Goal: Book appointment/travel/reservation

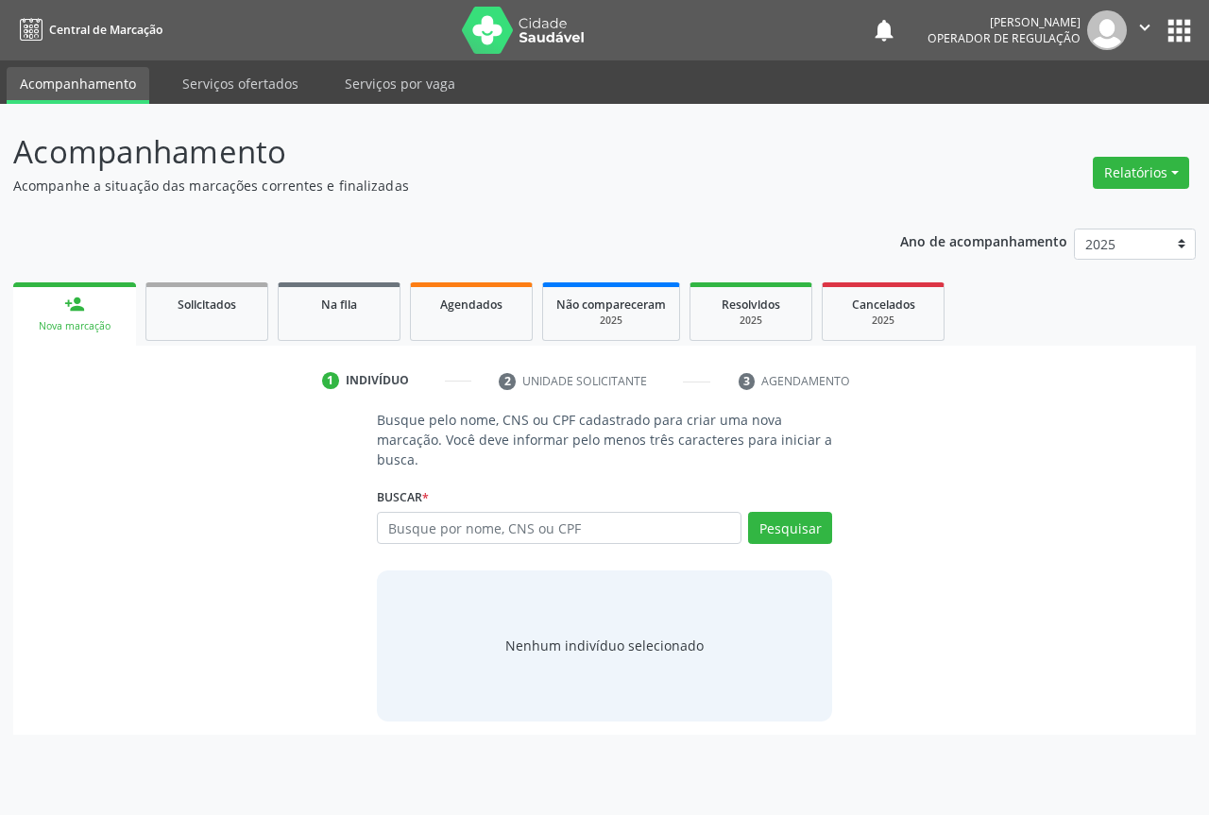
click at [549, 518] on input "text" at bounding box center [559, 528] width 365 height 32
type input "702307198622710"
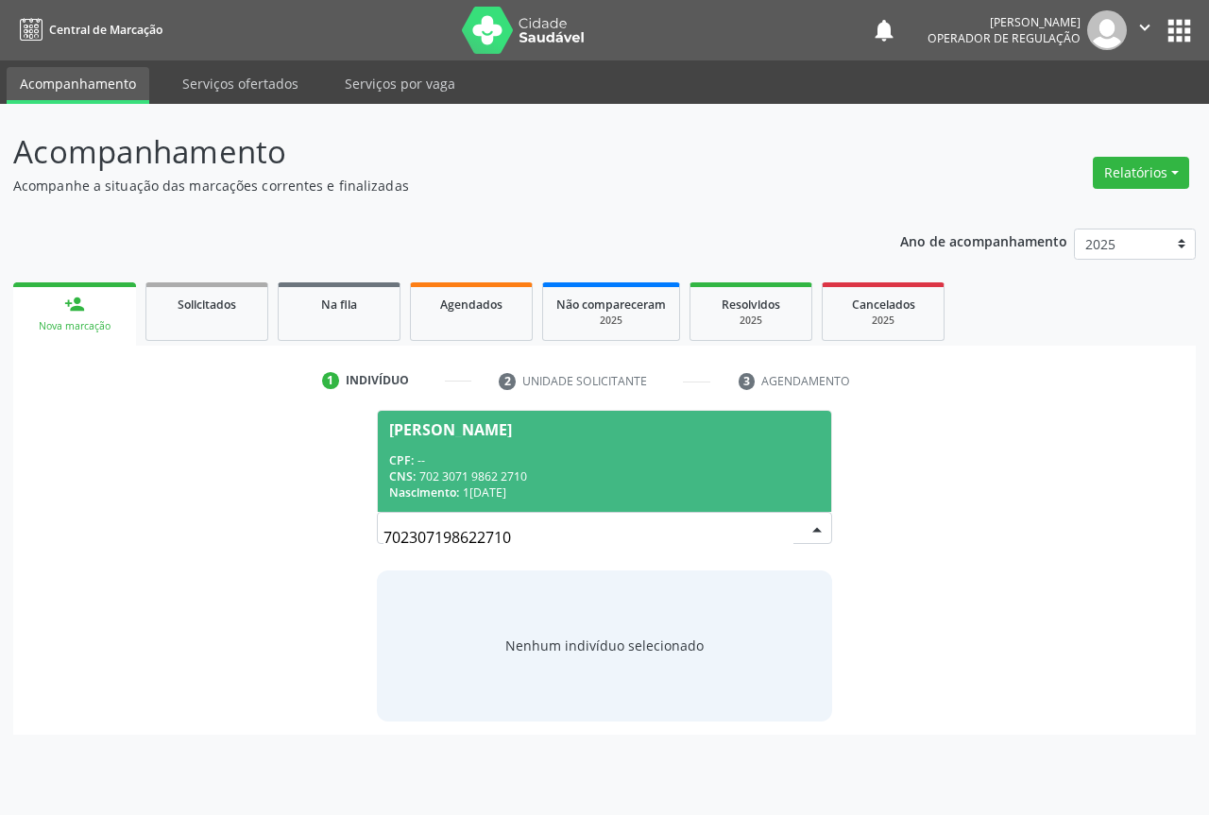
click at [585, 482] on div "CNS: 702 3071 9862 2710" at bounding box center [604, 476] width 431 height 16
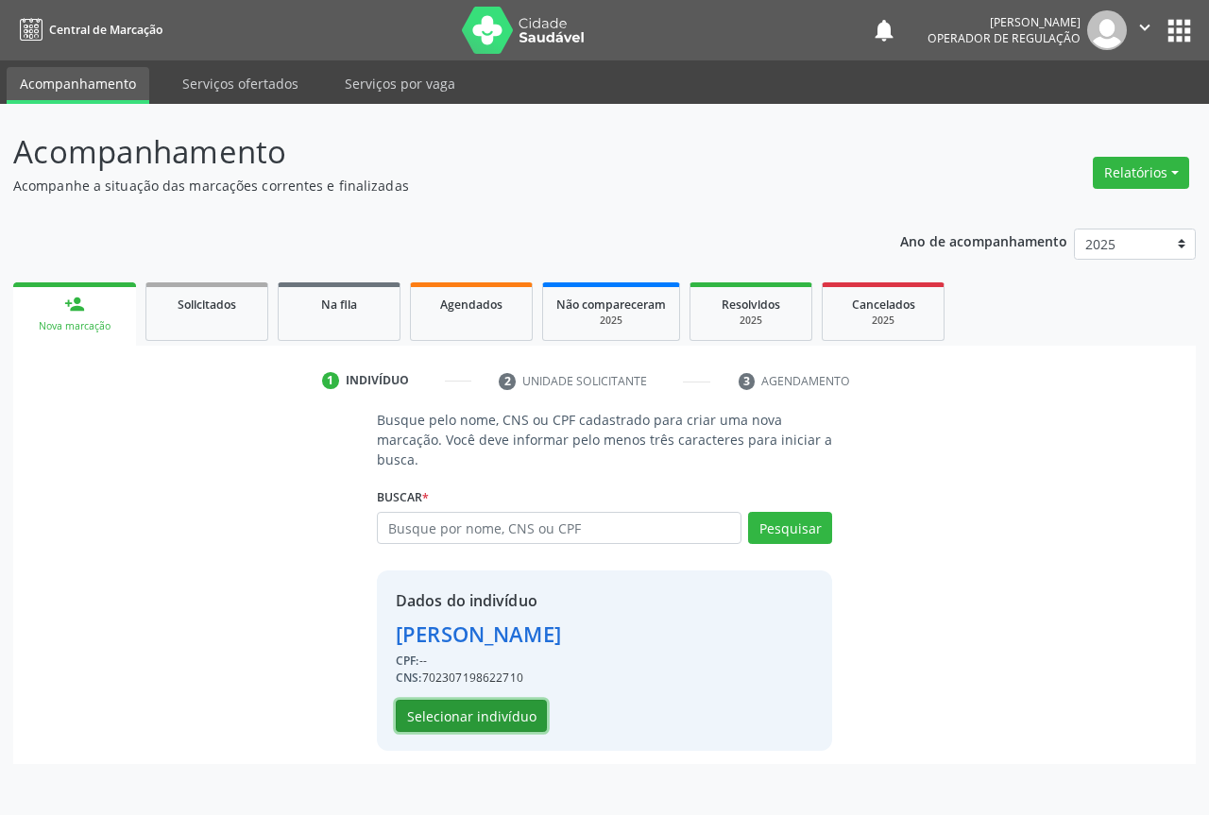
click at [497, 705] on button "Selecionar indivíduo" at bounding box center [471, 716] width 151 height 32
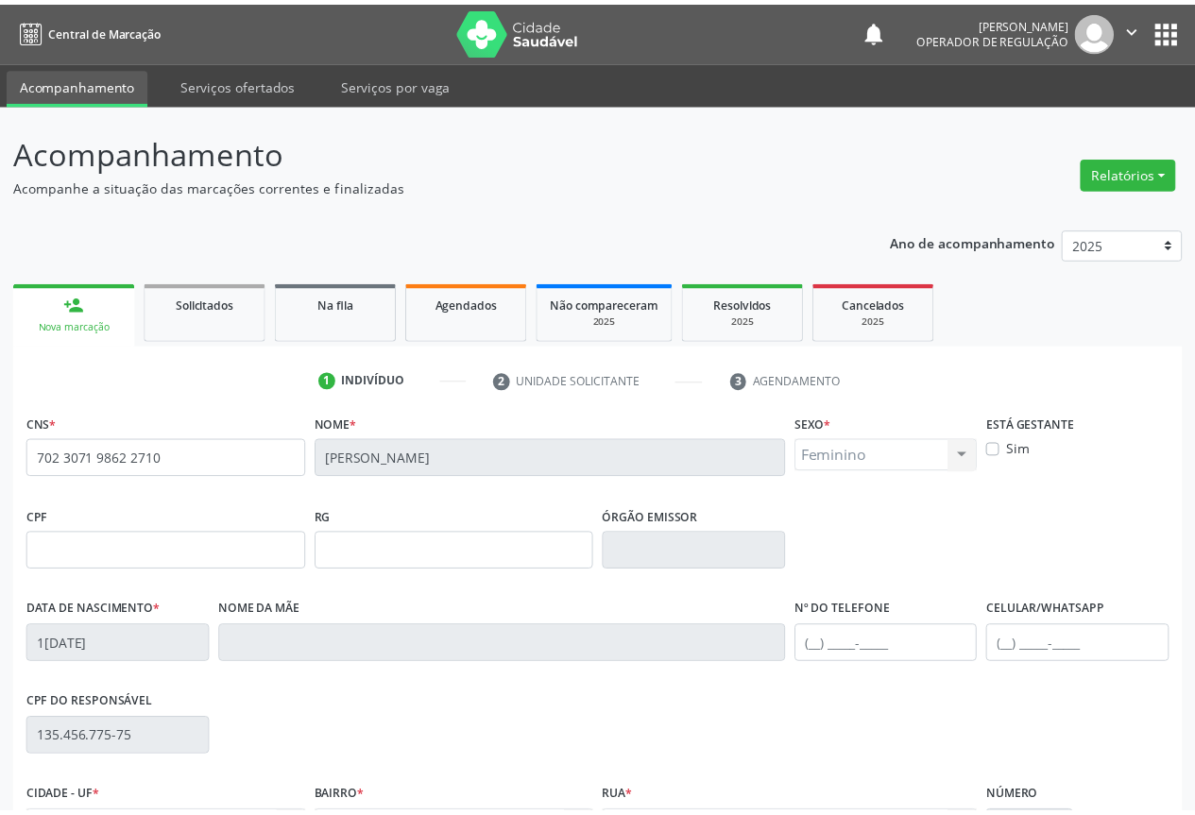
scroll to position [209, 0]
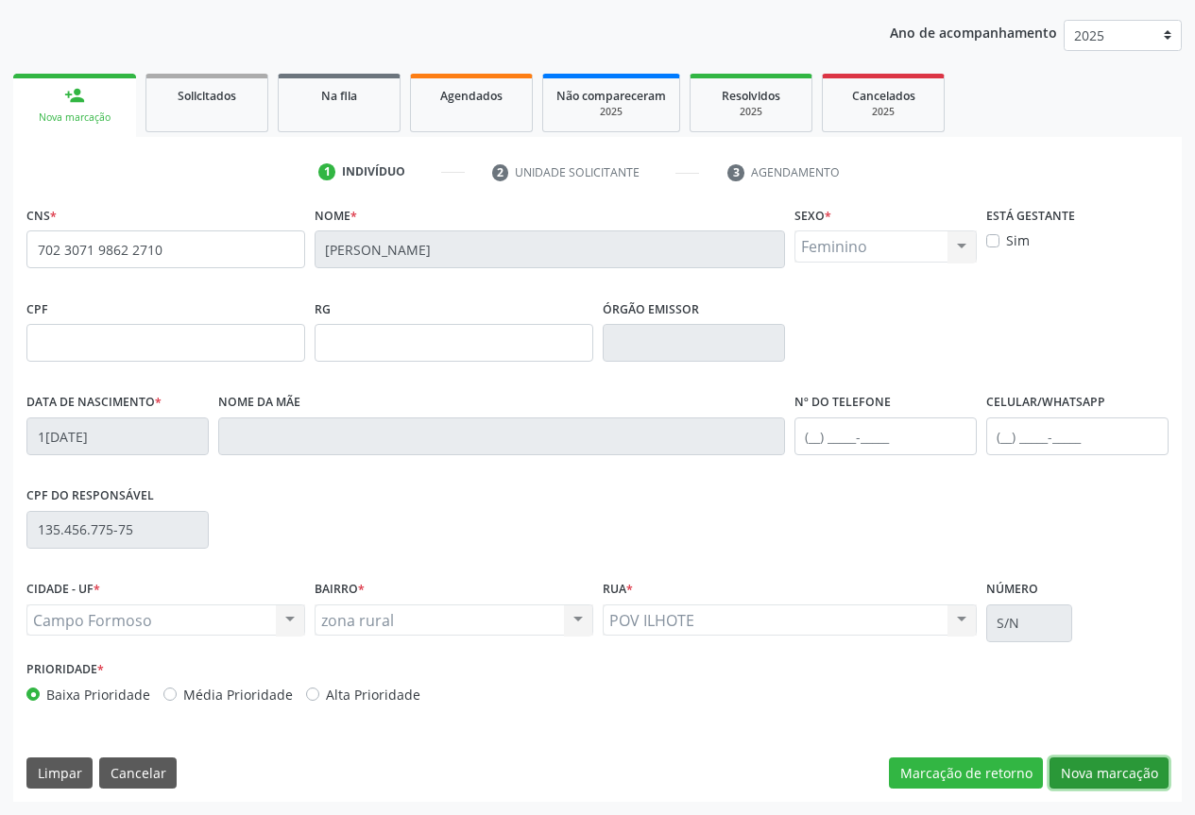
click at [1105, 763] on button "Nova marcação" at bounding box center [1108, 773] width 119 height 32
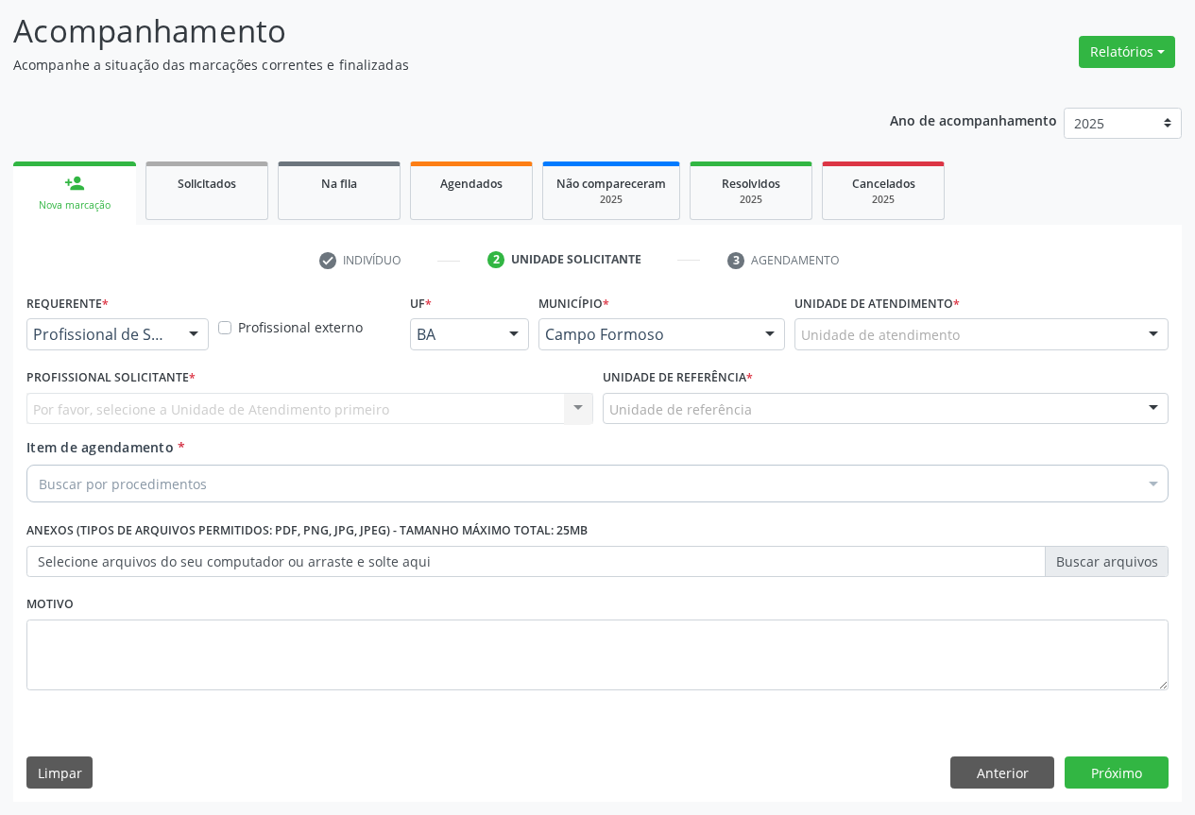
scroll to position [121, 0]
drag, startPoint x: 184, startPoint y: 333, endPoint x: 45, endPoint y: 394, distance: 151.4
click at [173, 339] on div "Profissional de Saúde Paciente Nenhum resultado encontrado para: " " Não há nen…" at bounding box center [117, 334] width 182 height 32
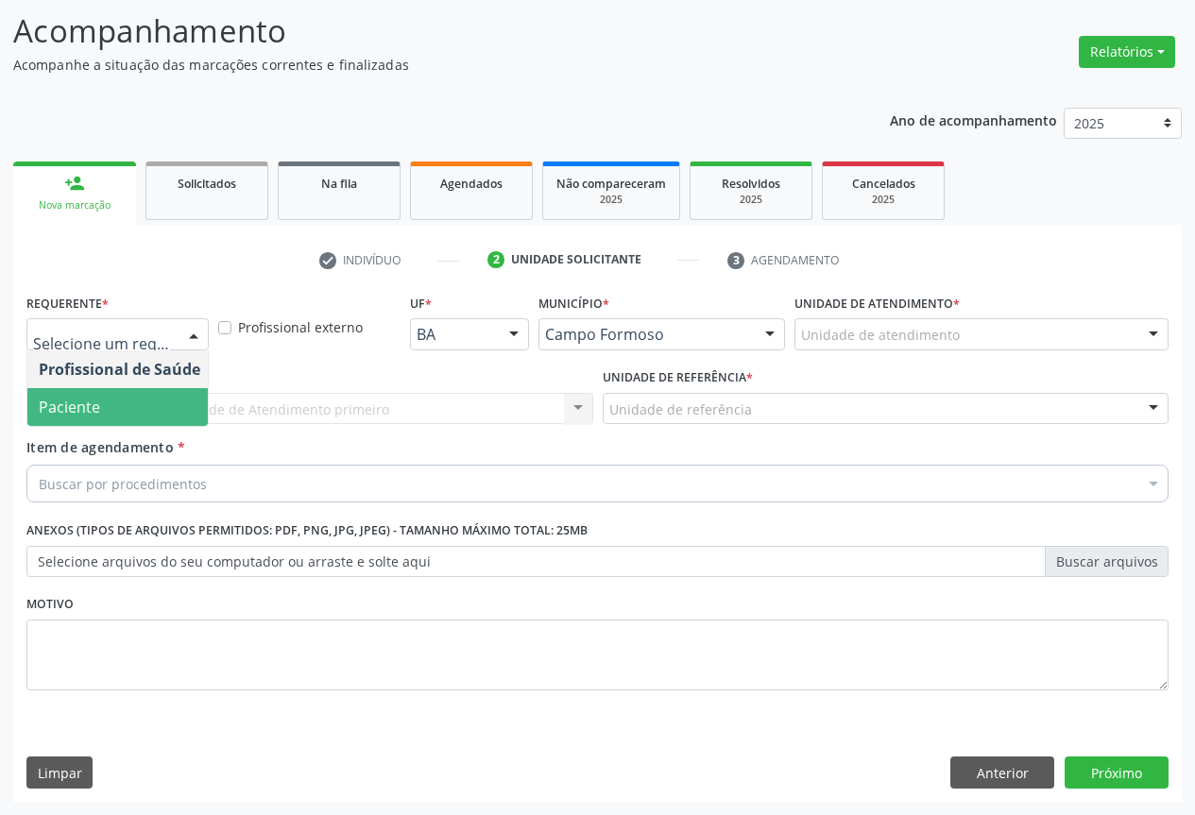
click at [53, 411] on span "Paciente" at bounding box center [69, 407] width 61 height 21
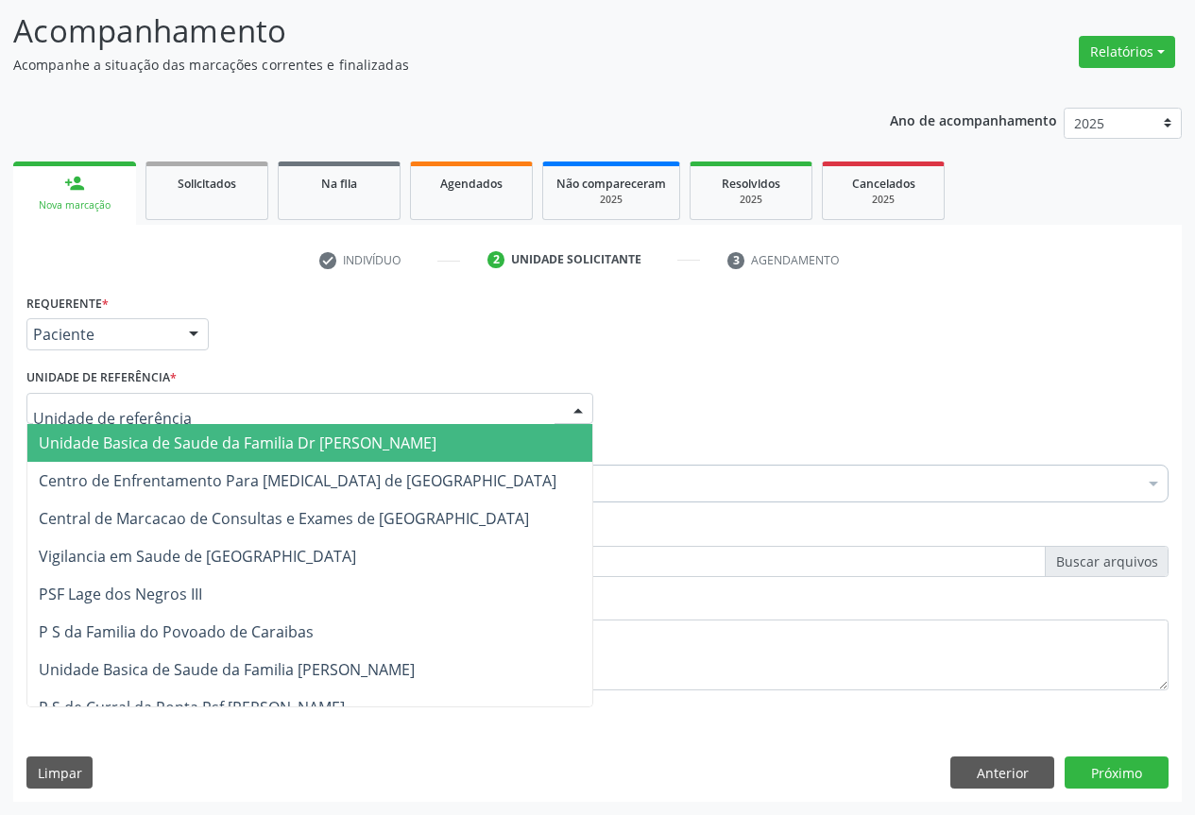
drag, startPoint x: 209, startPoint y: 405, endPoint x: 215, endPoint y: 577, distance: 172.0
click at [210, 409] on div at bounding box center [309, 409] width 567 height 32
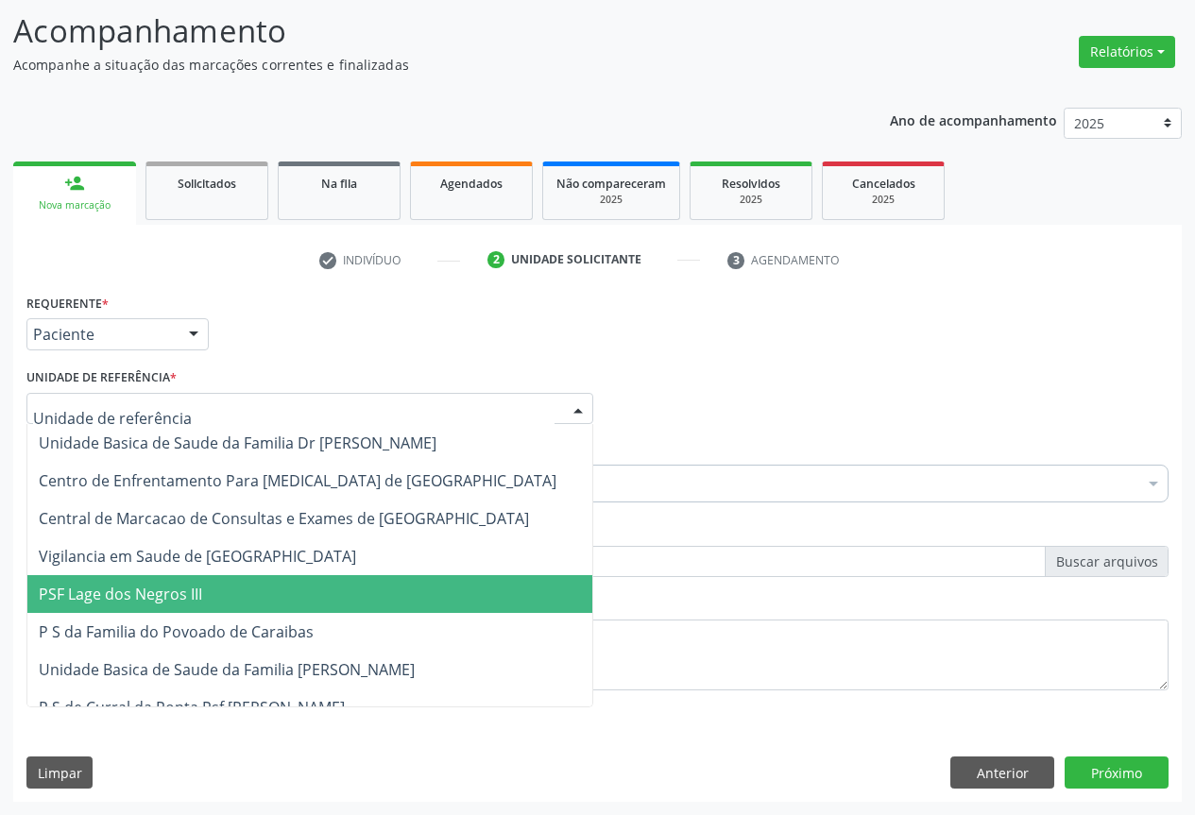
click at [220, 607] on span "PSF Lage dos Negros III" at bounding box center [309, 594] width 565 height 38
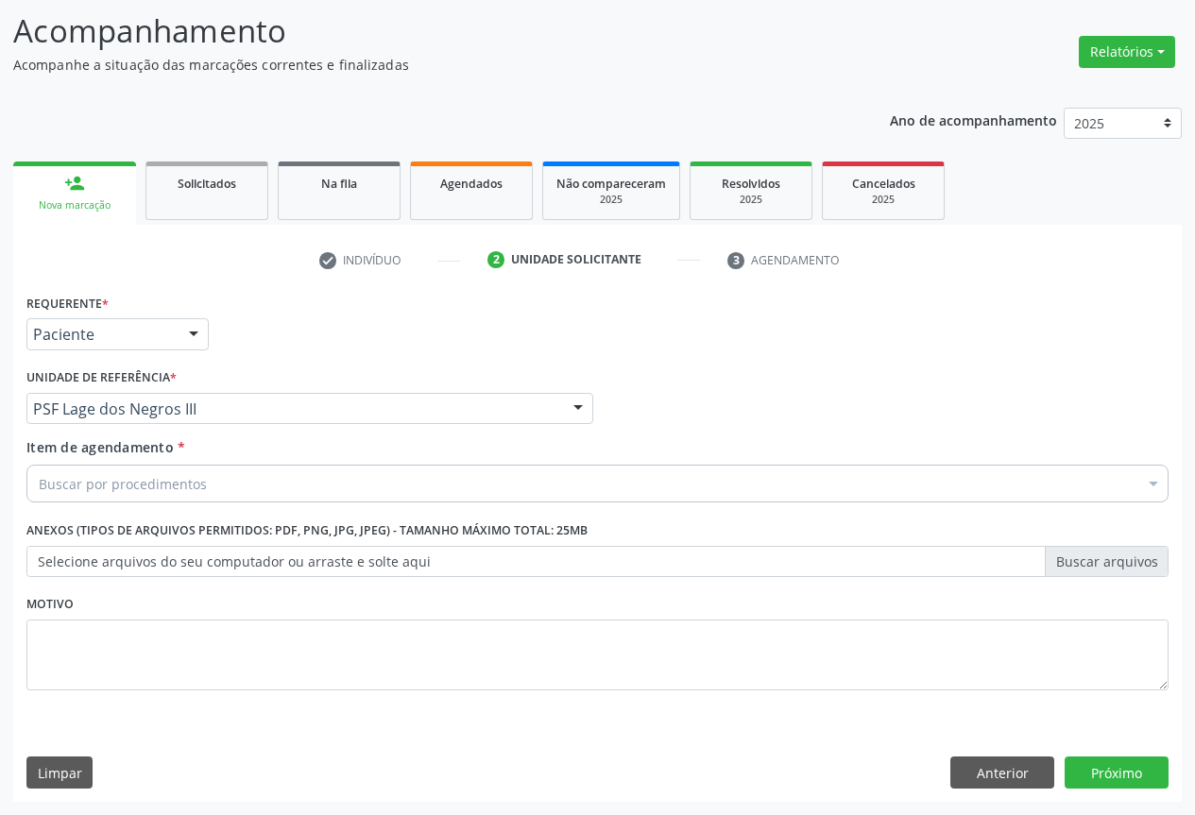
click at [134, 500] on div "Buscar por procedimentos" at bounding box center [597, 484] width 1142 height 38
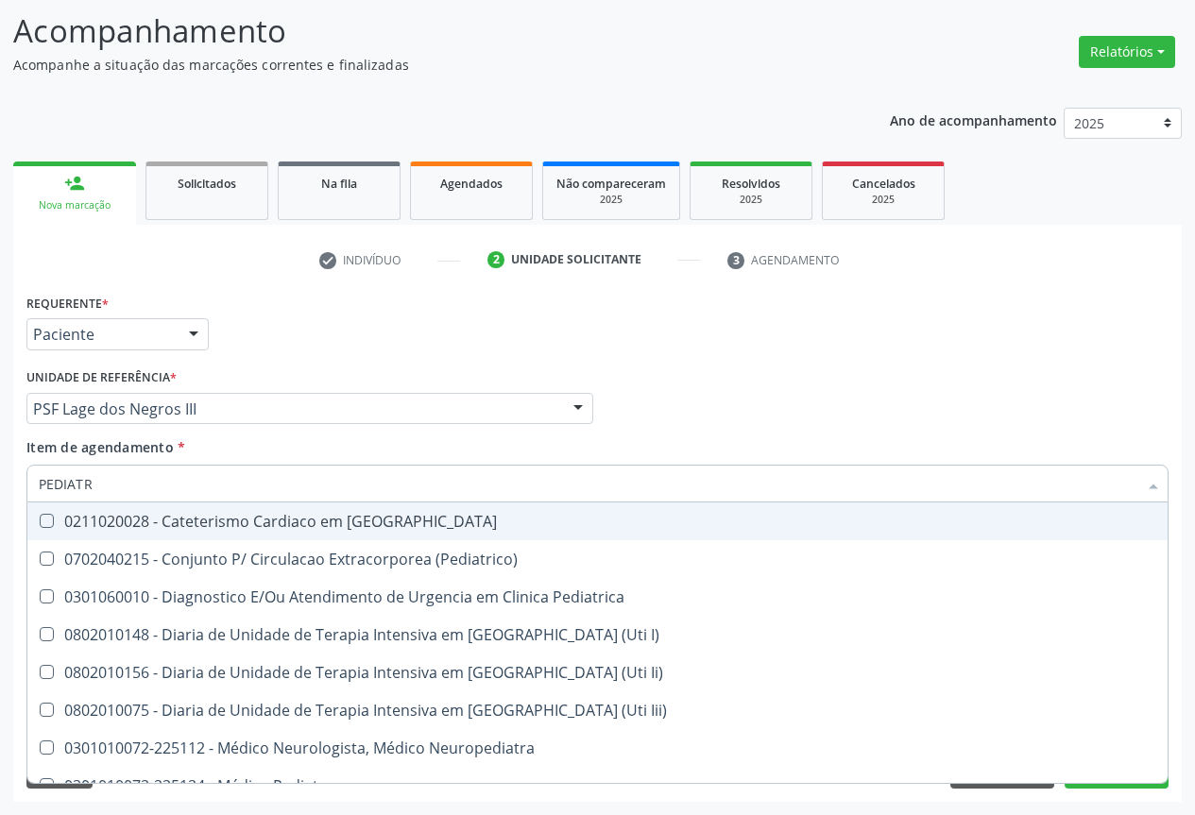
type input "PEDIATRA"
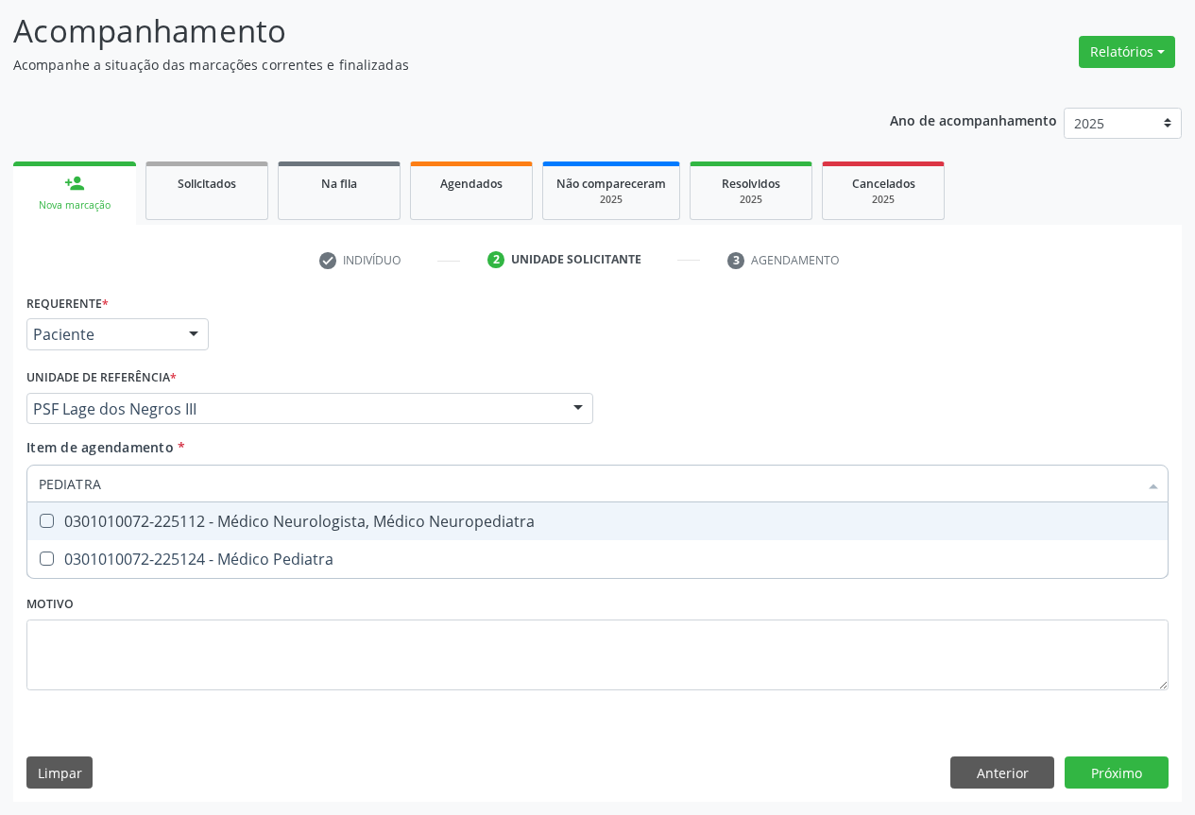
click at [212, 552] on div "0301010072-225124 - Médico Pediatra" at bounding box center [597, 559] width 1117 height 15
checkbox Pediatra "true"
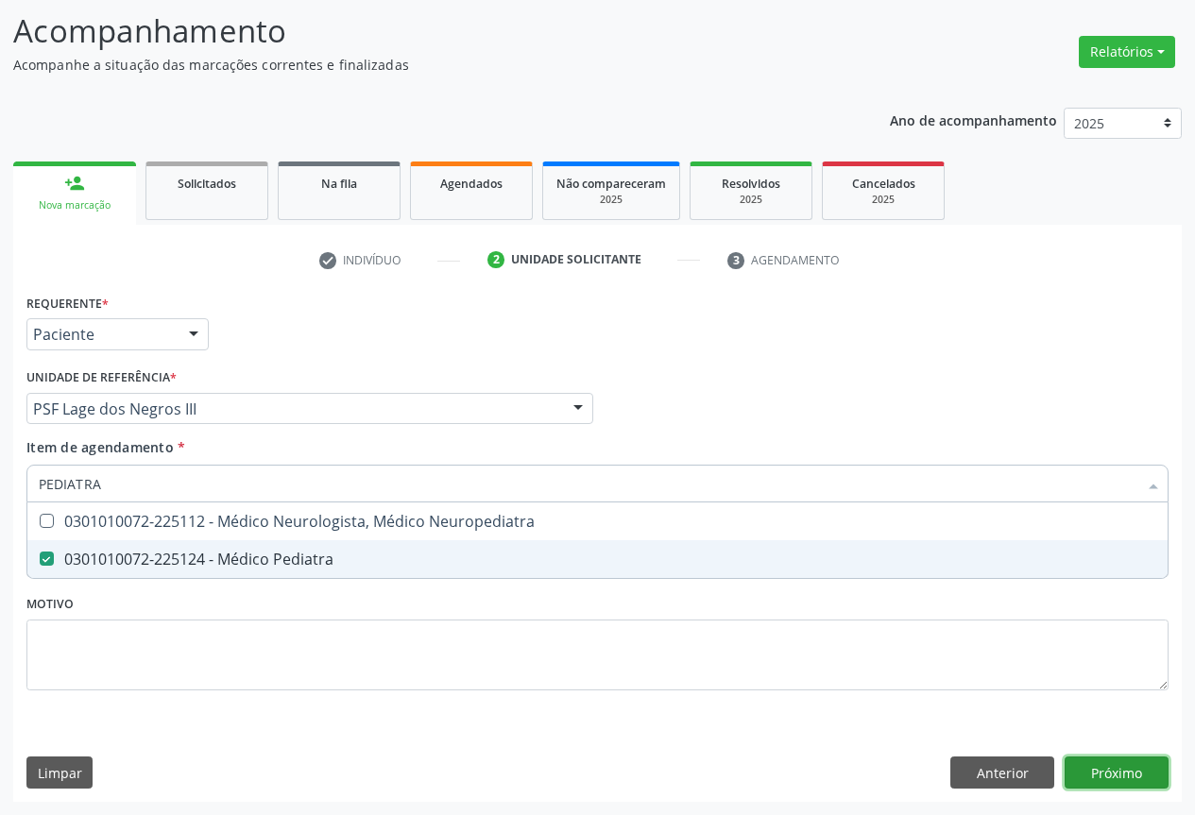
click at [1122, 775] on div "Requerente * Paciente Profissional de Saúde Paciente Nenhum resultado encontrad…" at bounding box center [597, 545] width 1168 height 513
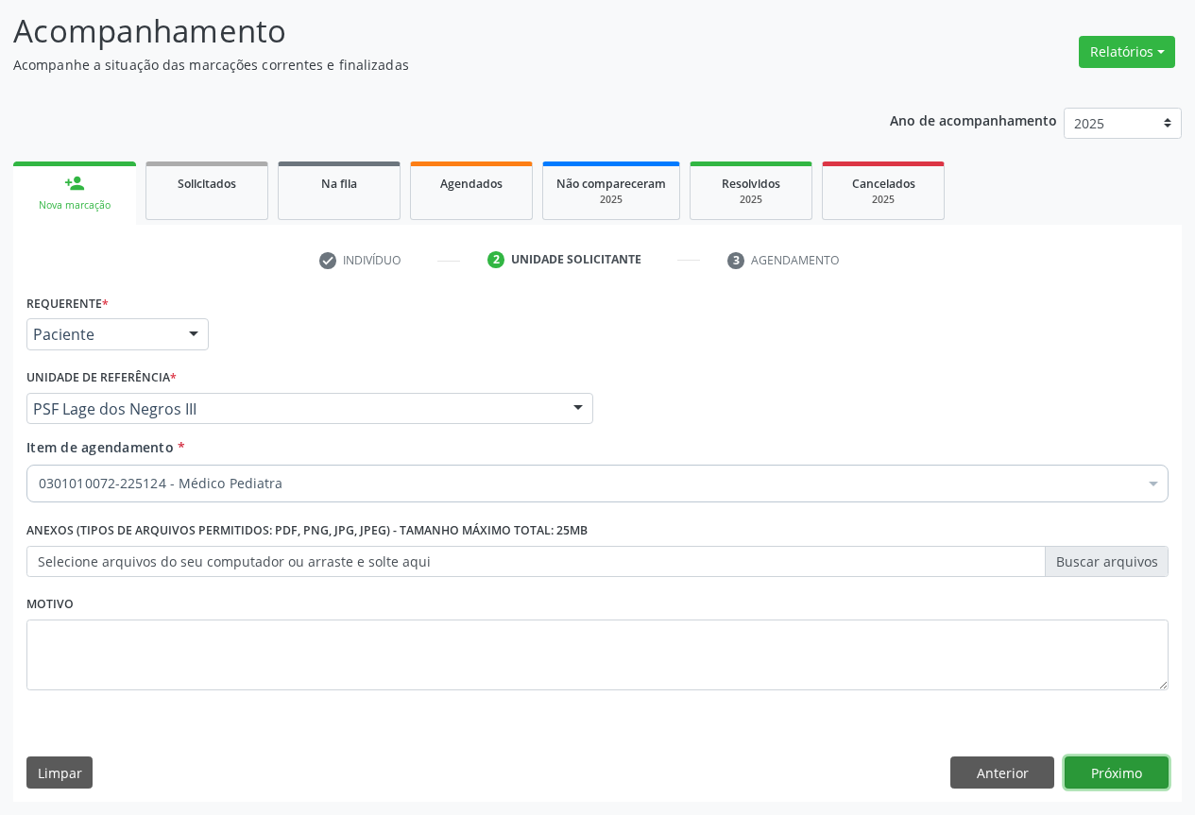
scroll to position [0, 0]
click at [1111, 780] on button "Próximo" at bounding box center [1116, 772] width 104 height 32
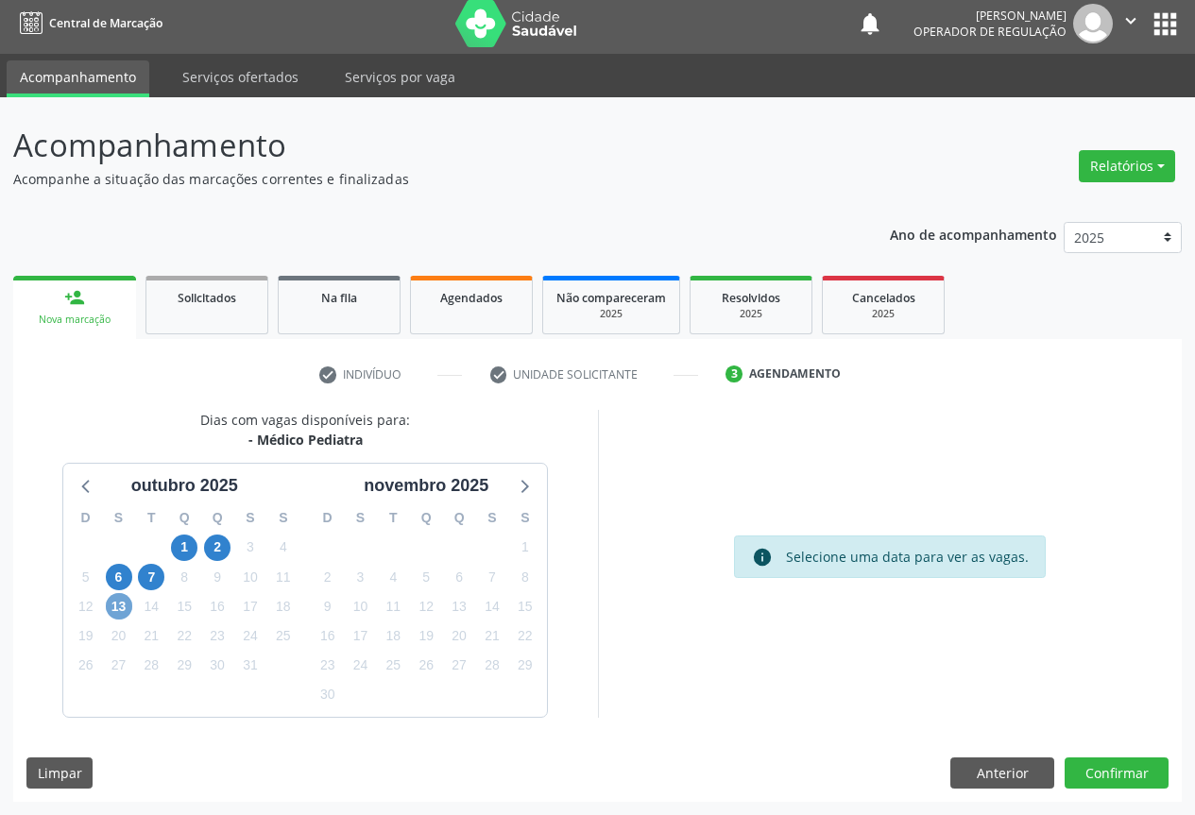
click at [120, 608] on span "13" at bounding box center [119, 606] width 26 height 26
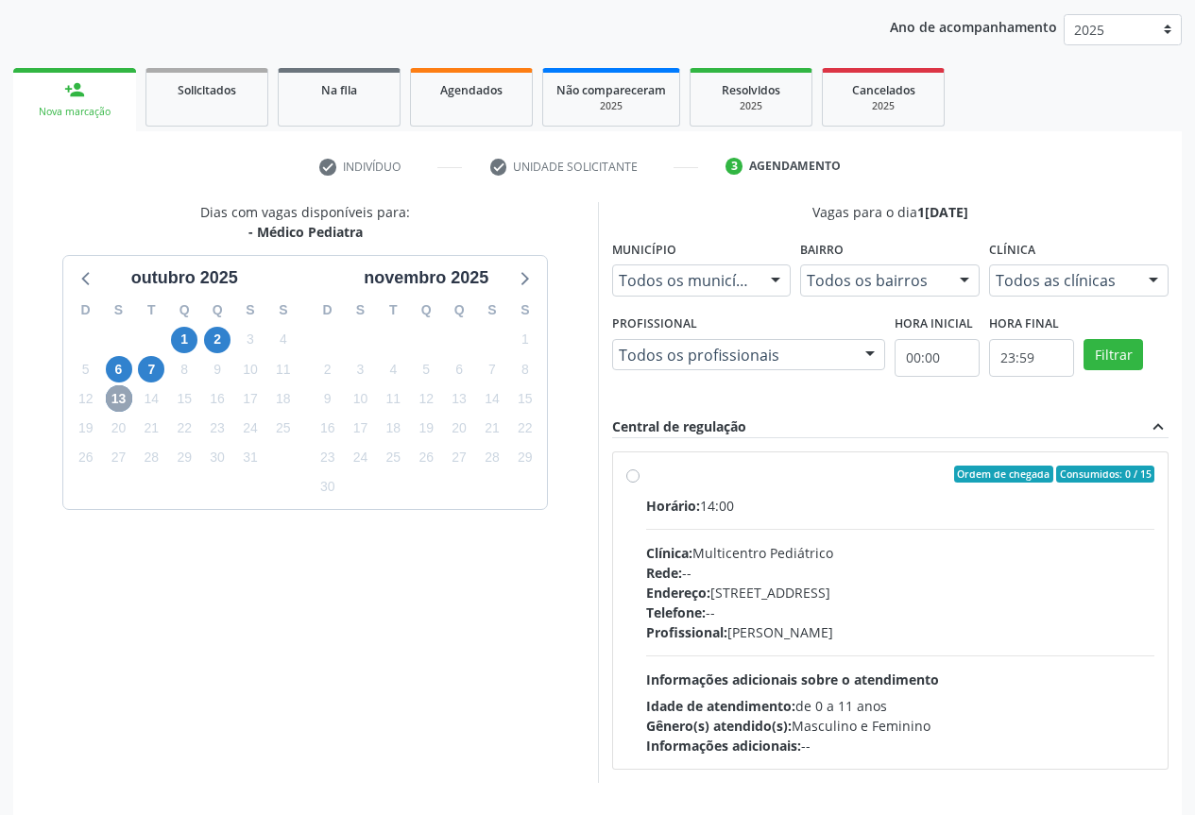
scroll to position [216, 0]
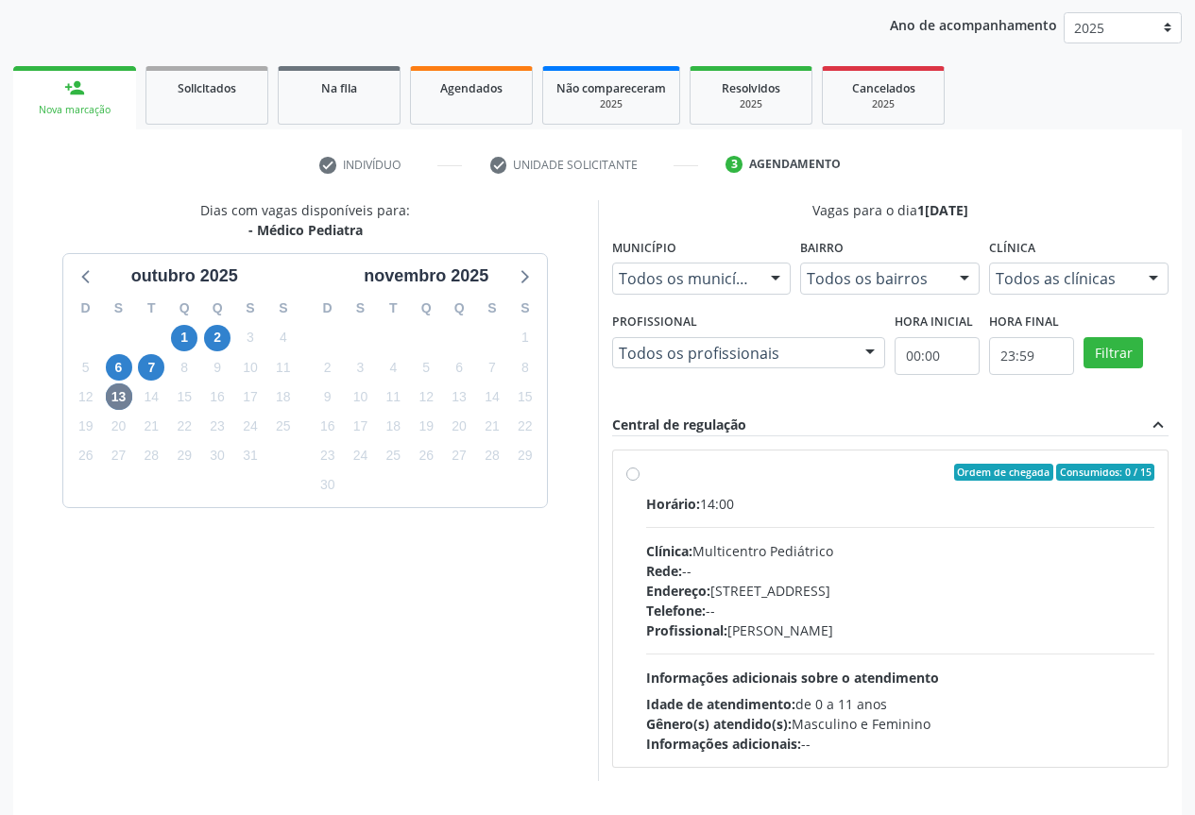
click at [830, 599] on div "Endereço: [STREET_ADDRESS]" at bounding box center [900, 591] width 509 height 20
click at [639, 481] on input "Ordem de chegada Consumidos: 0 / 15 Horário: 14:00 Clínica: Multicentro Pediátr…" at bounding box center [632, 472] width 13 height 17
radio input "true"
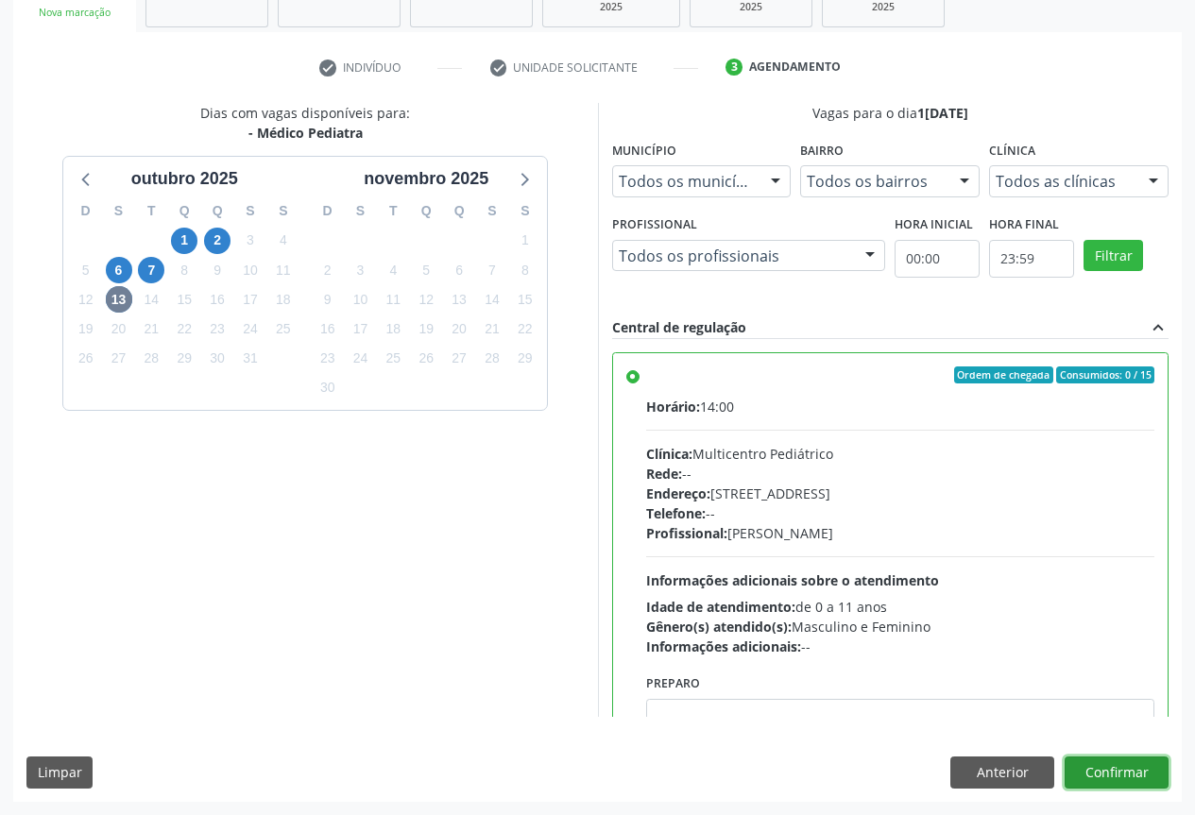
click at [1133, 769] on button "Confirmar" at bounding box center [1116, 772] width 104 height 32
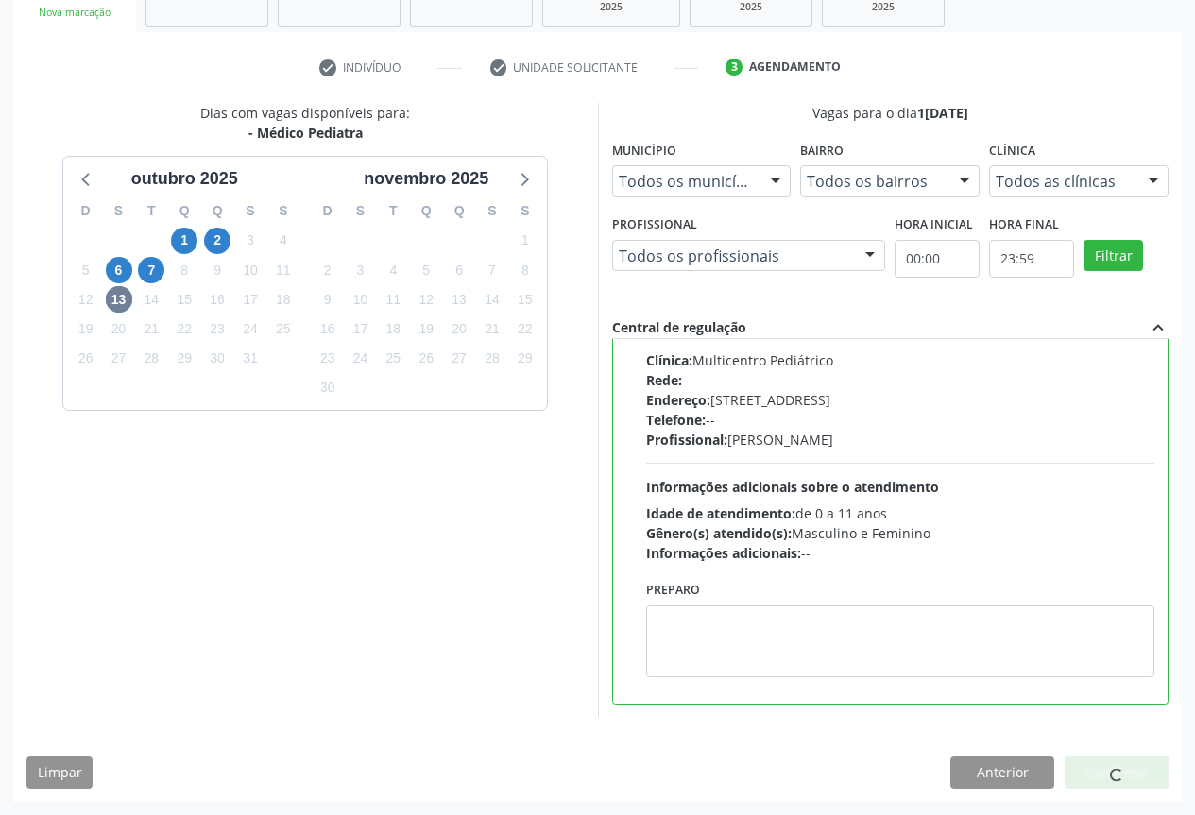
scroll to position [0, 0]
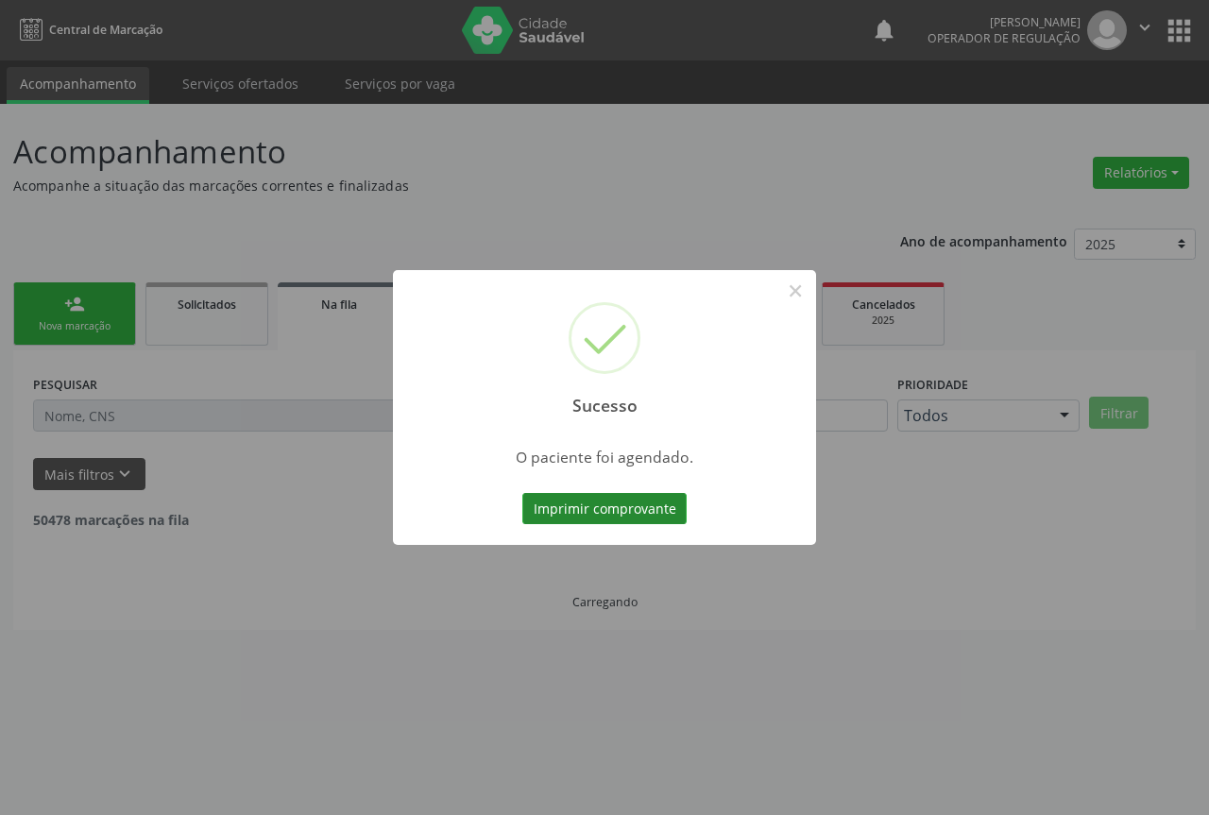
click at [564, 499] on button "Imprimir comprovante" at bounding box center [604, 509] width 164 height 32
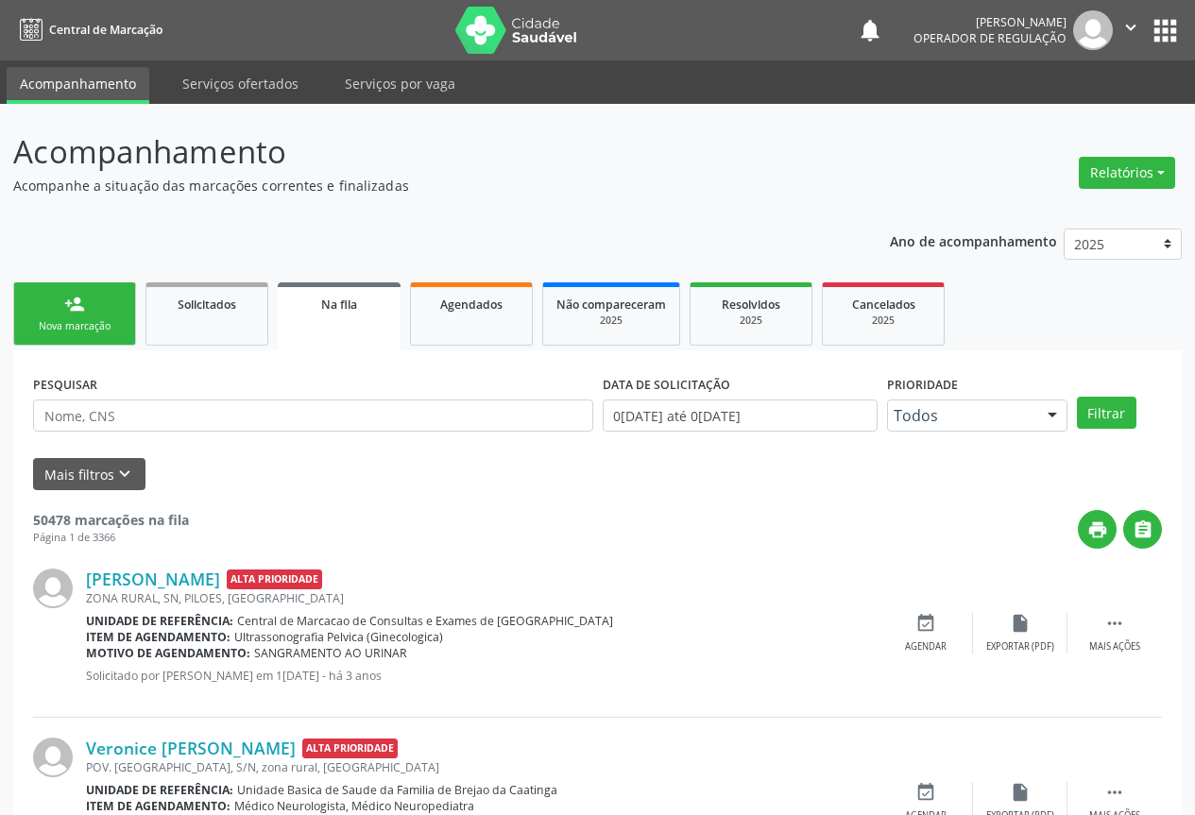
click at [1128, 28] on icon "" at bounding box center [1130, 27] width 21 height 21
click at [1050, 113] on link "Sair" at bounding box center [1082, 115] width 130 height 26
